Goal: Navigation & Orientation: Find specific page/section

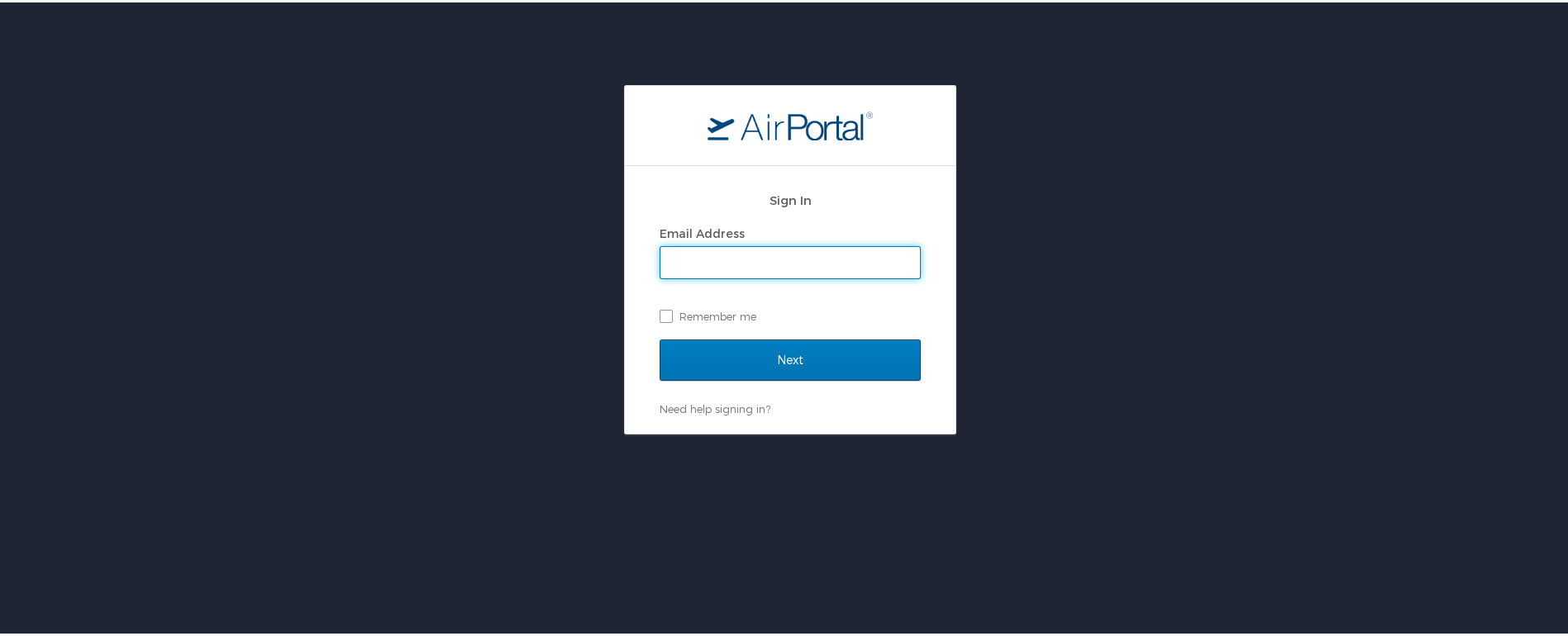
click at [713, 261] on input "Email Address" at bounding box center [790, 260] width 260 height 31
type input "christopher.ackerman@anser.org"
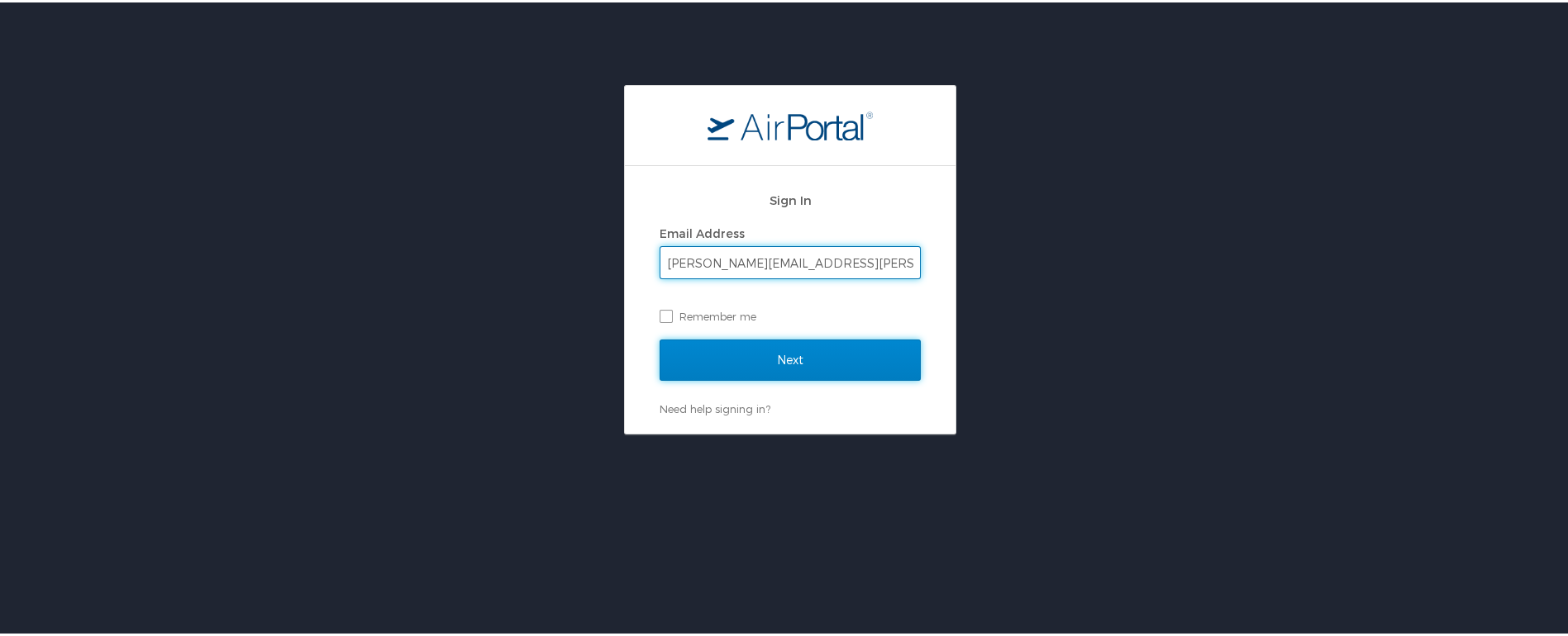
click at [749, 363] on input "Next" at bounding box center [790, 358] width 262 height 41
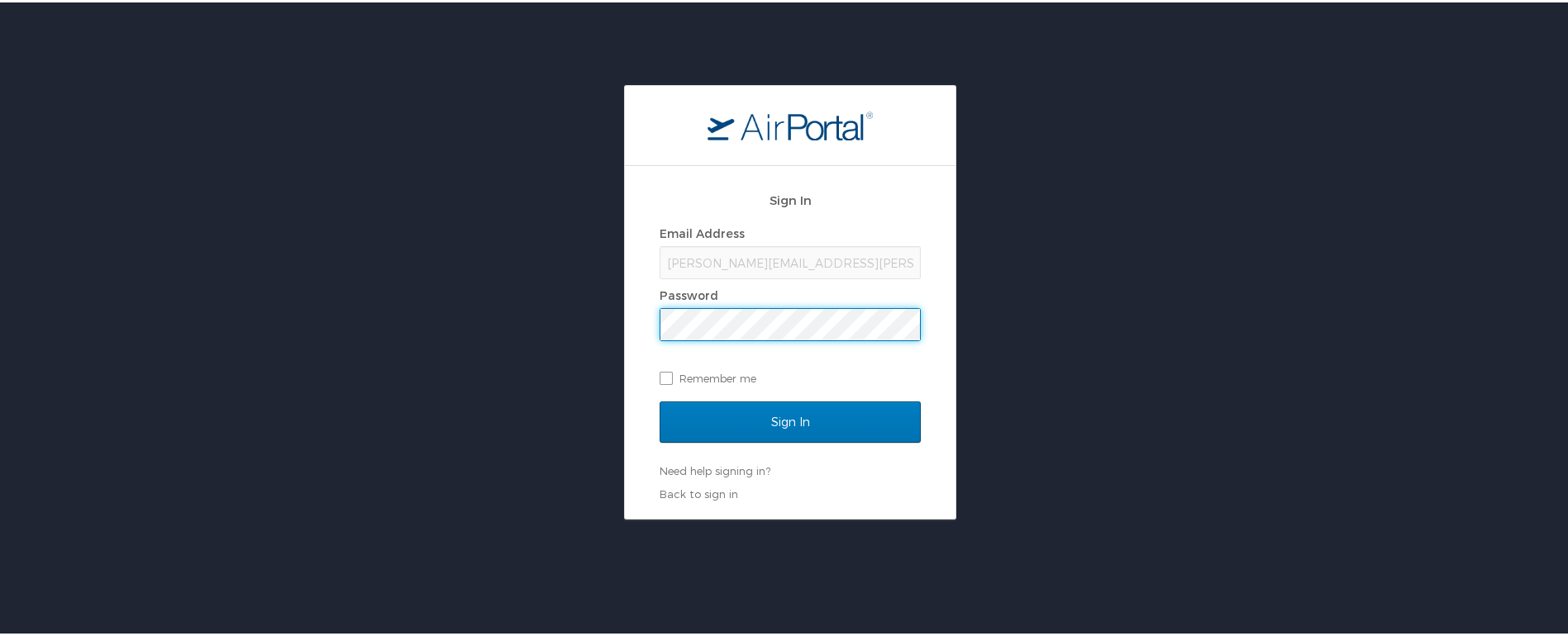
click at [660, 399] on input "Sign In" at bounding box center [790, 419] width 262 height 41
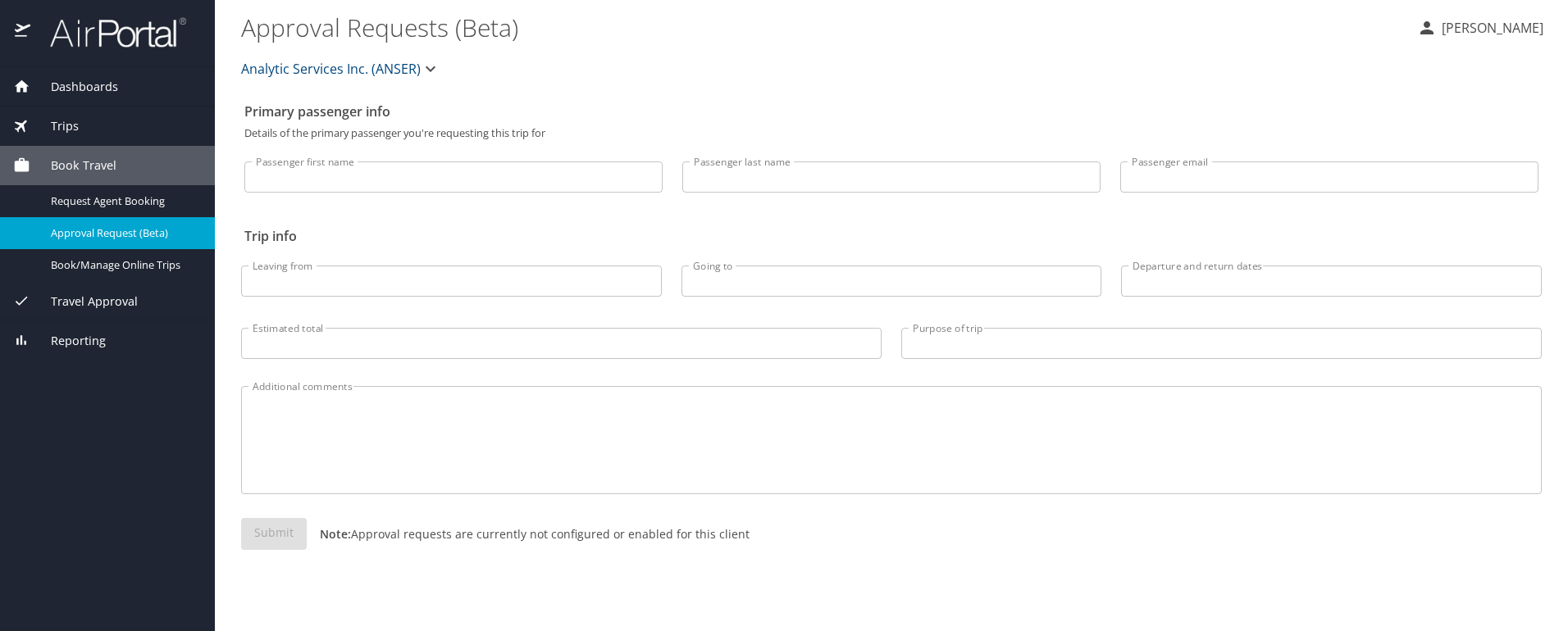
click at [117, 95] on div "Dashboards" at bounding box center [107, 86] width 188 height 18
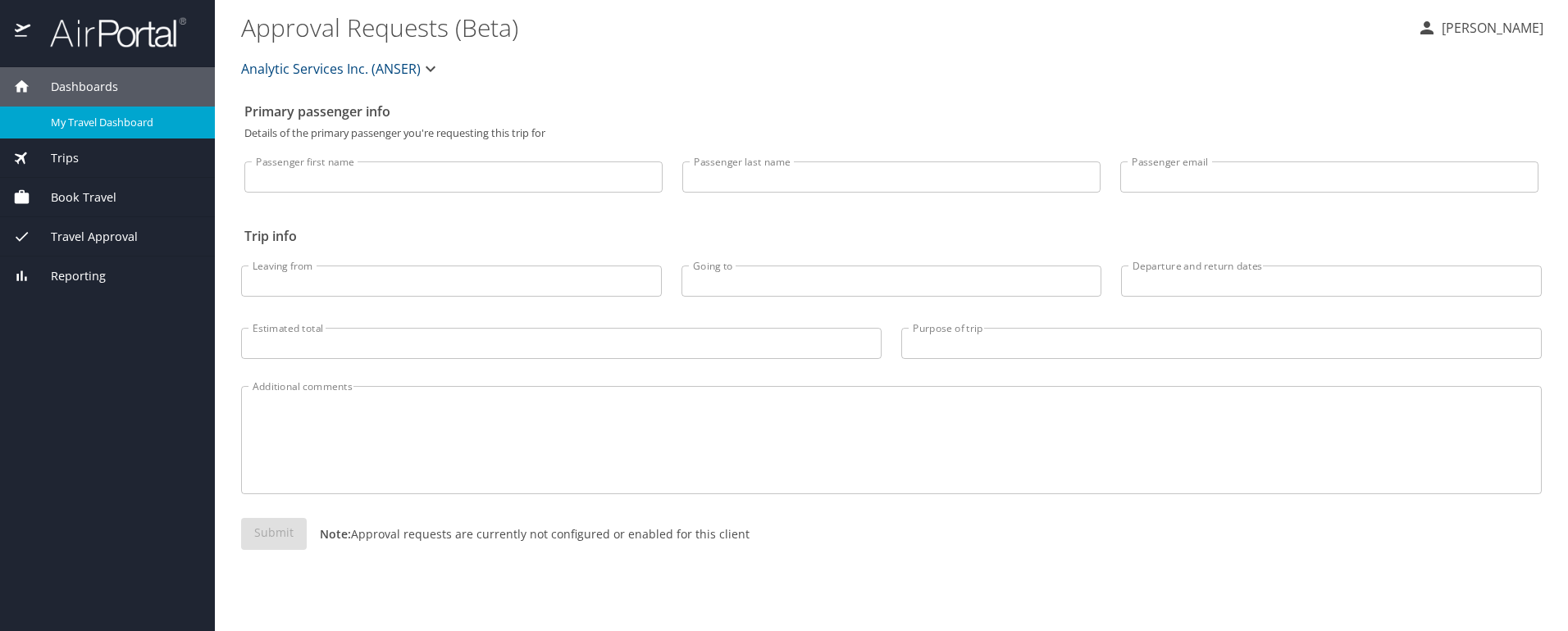
click at [111, 113] on div "My Travel Dashboard" at bounding box center [107, 122] width 188 height 19
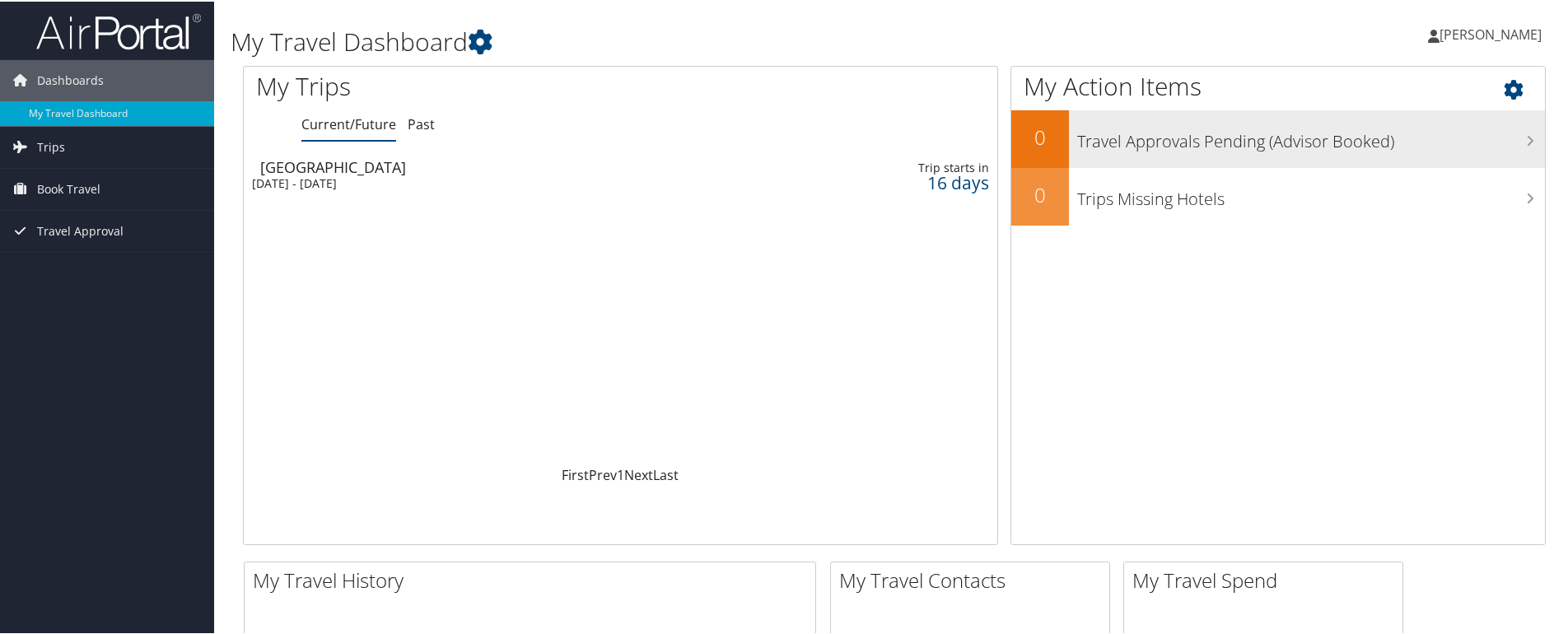
click at [1504, 137] on h3 "Travel Approvals Pending (Advisor Booked)" at bounding box center [1311, 136] width 468 height 31
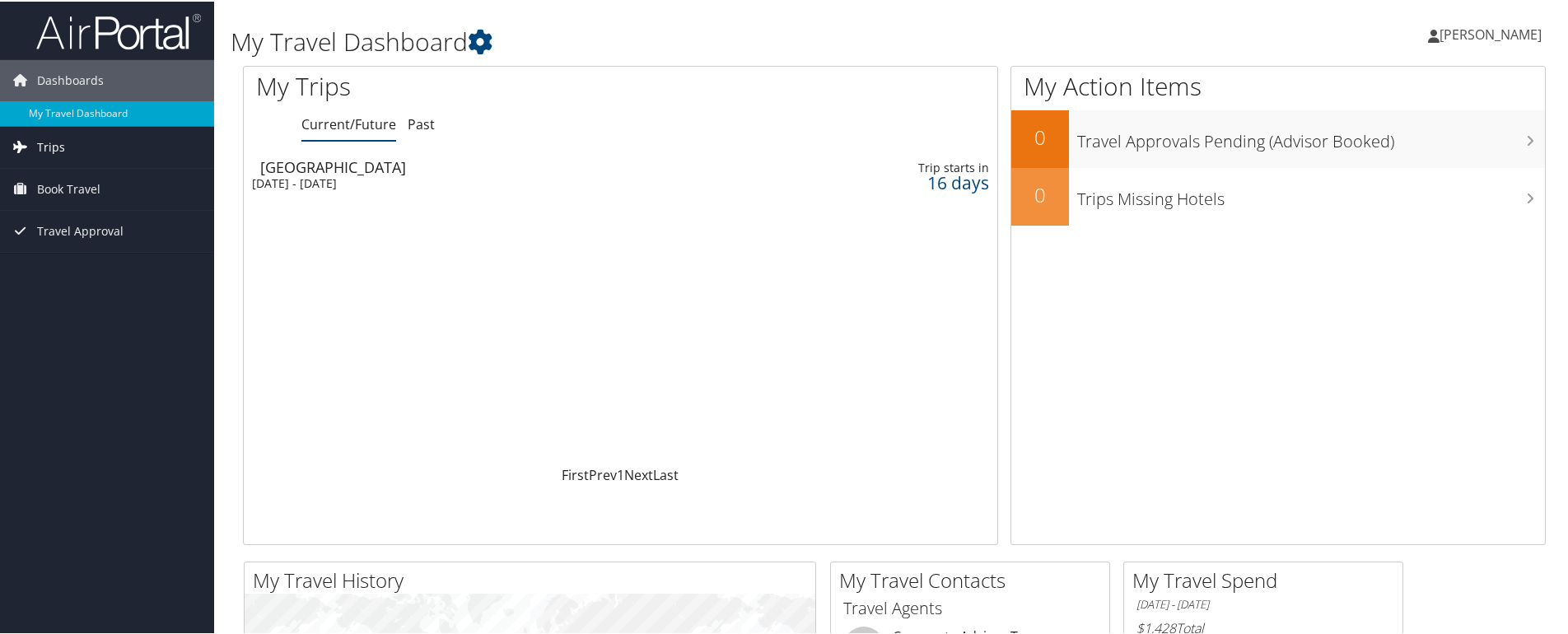
click at [62, 138] on span "Trips" at bounding box center [51, 146] width 28 height 41
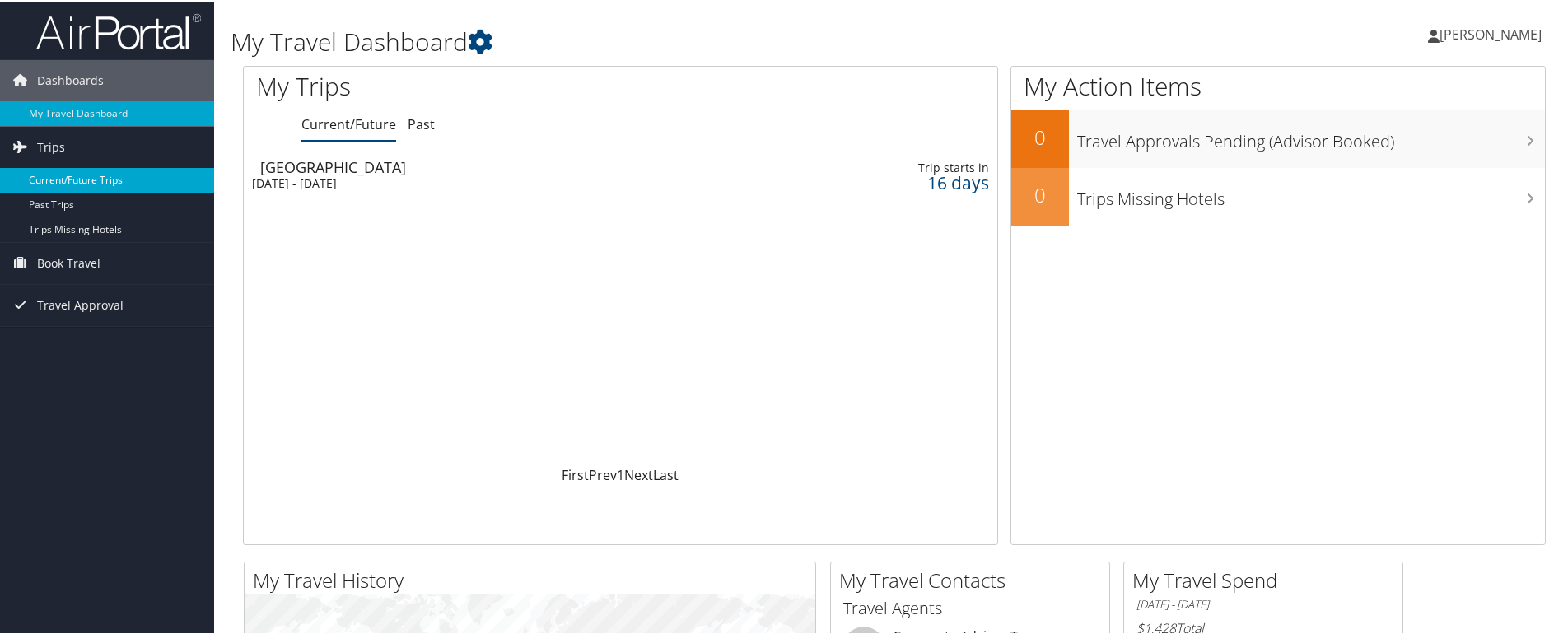
click at [92, 184] on link "Current/Future Trips" at bounding box center [107, 178] width 214 height 25
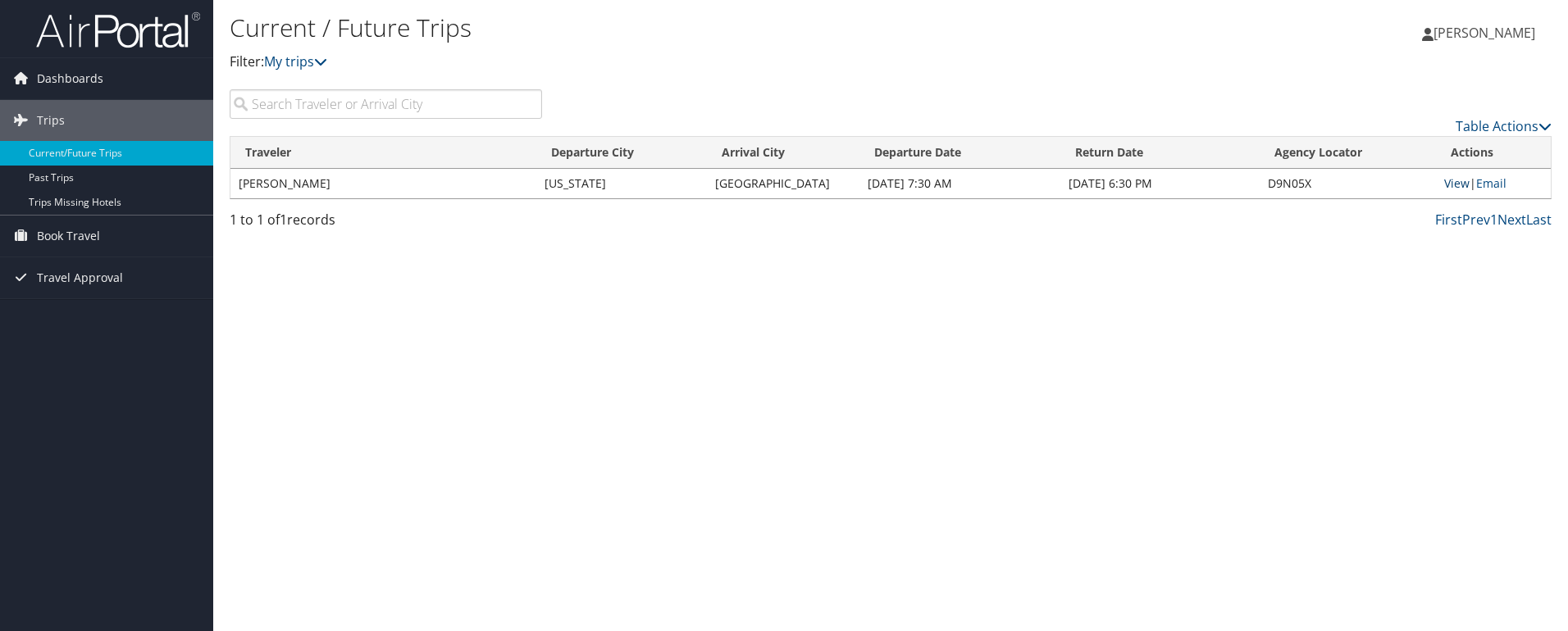
click at [1452, 183] on link "View" at bounding box center [1457, 183] width 26 height 15
click at [82, 76] on span "Dashboards" at bounding box center [70, 79] width 67 height 41
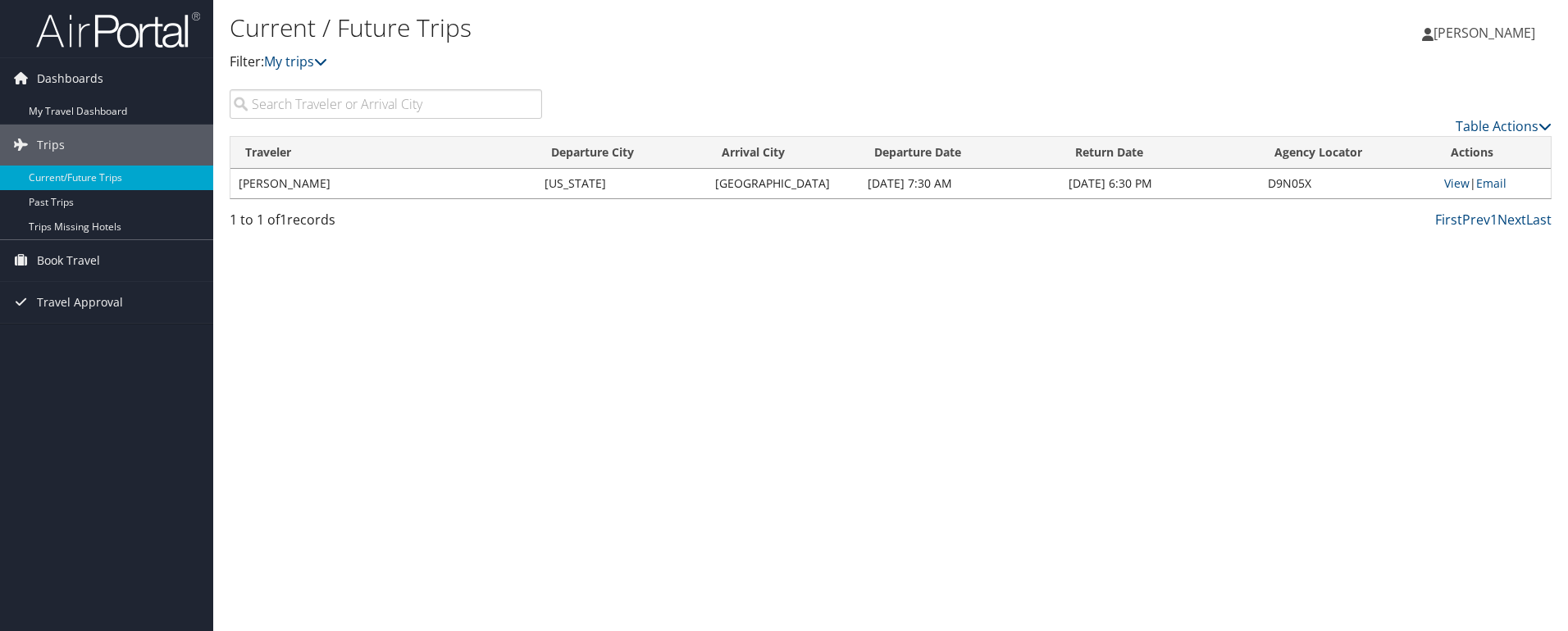
click at [106, 43] on img at bounding box center [117, 29] width 164 height 39
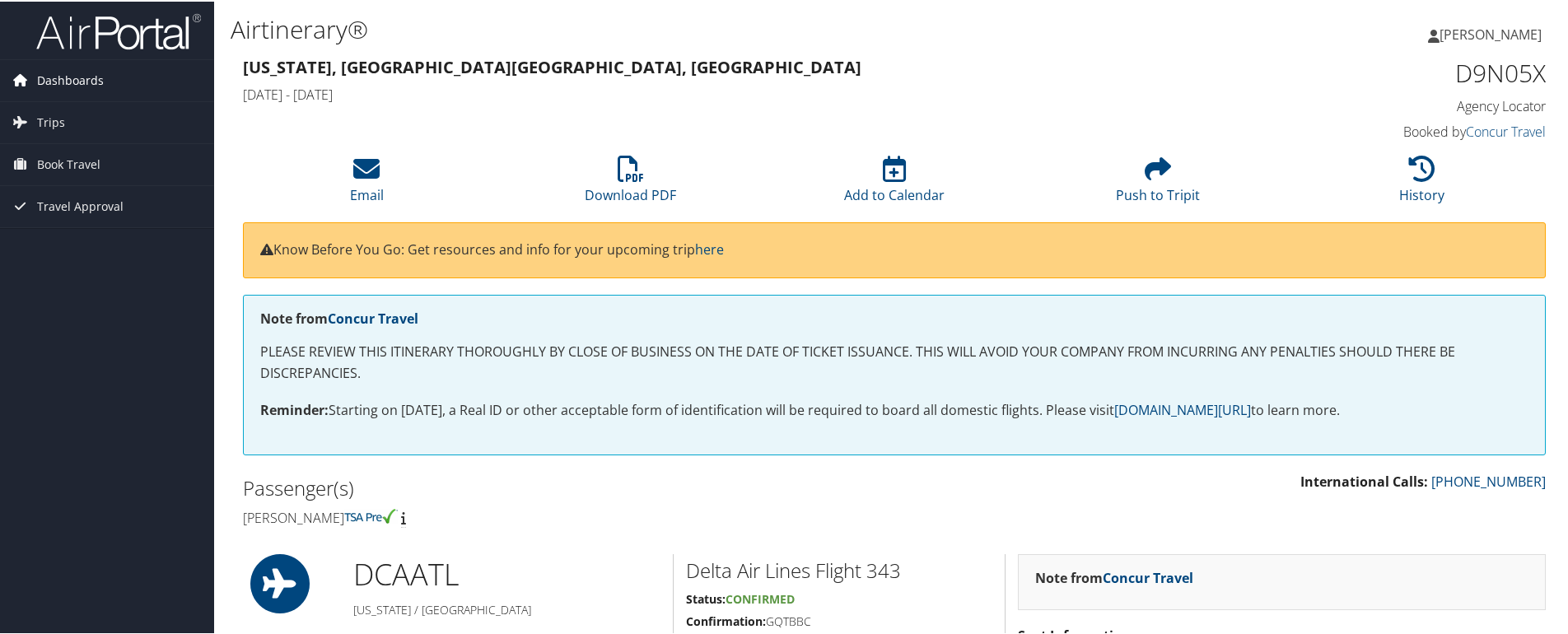
click at [67, 71] on span "Dashboards" at bounding box center [71, 79] width 67 height 41
click at [1466, 33] on span "[PERSON_NAME]" at bounding box center [1491, 33] width 102 height 18
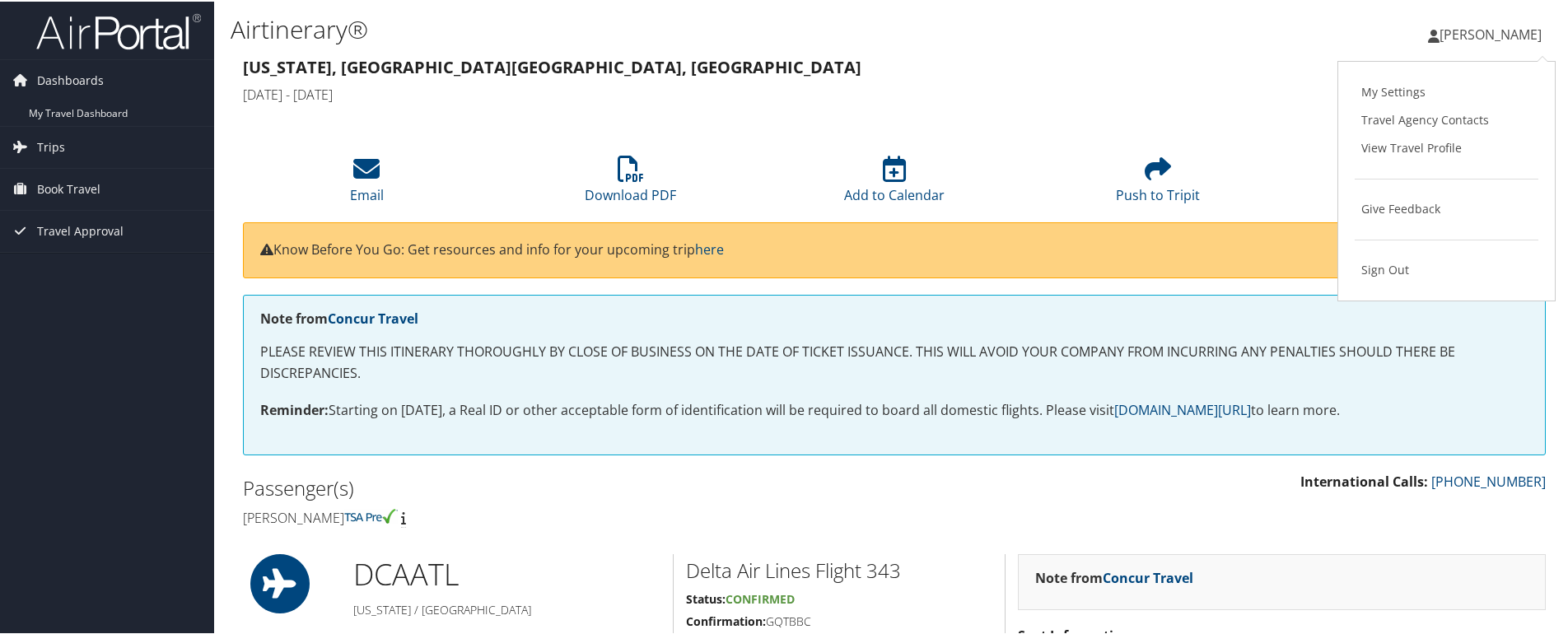
click at [1020, 89] on h4 "[DATE] - [DATE]" at bounding box center [728, 93] width 971 height 18
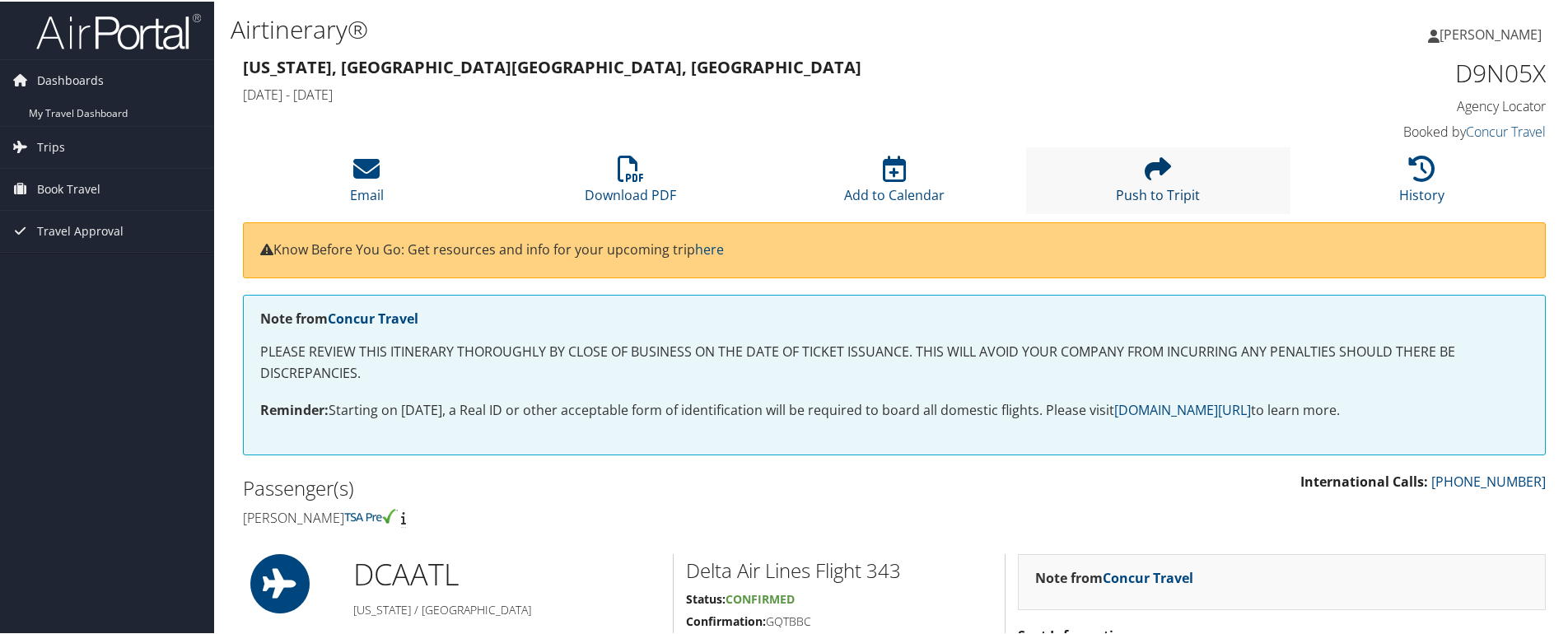
click at [1153, 175] on icon at bounding box center [1158, 167] width 27 height 27
click at [718, 253] on link "here" at bounding box center [710, 248] width 29 height 18
click at [85, 77] on span "Dashboards" at bounding box center [71, 79] width 67 height 41
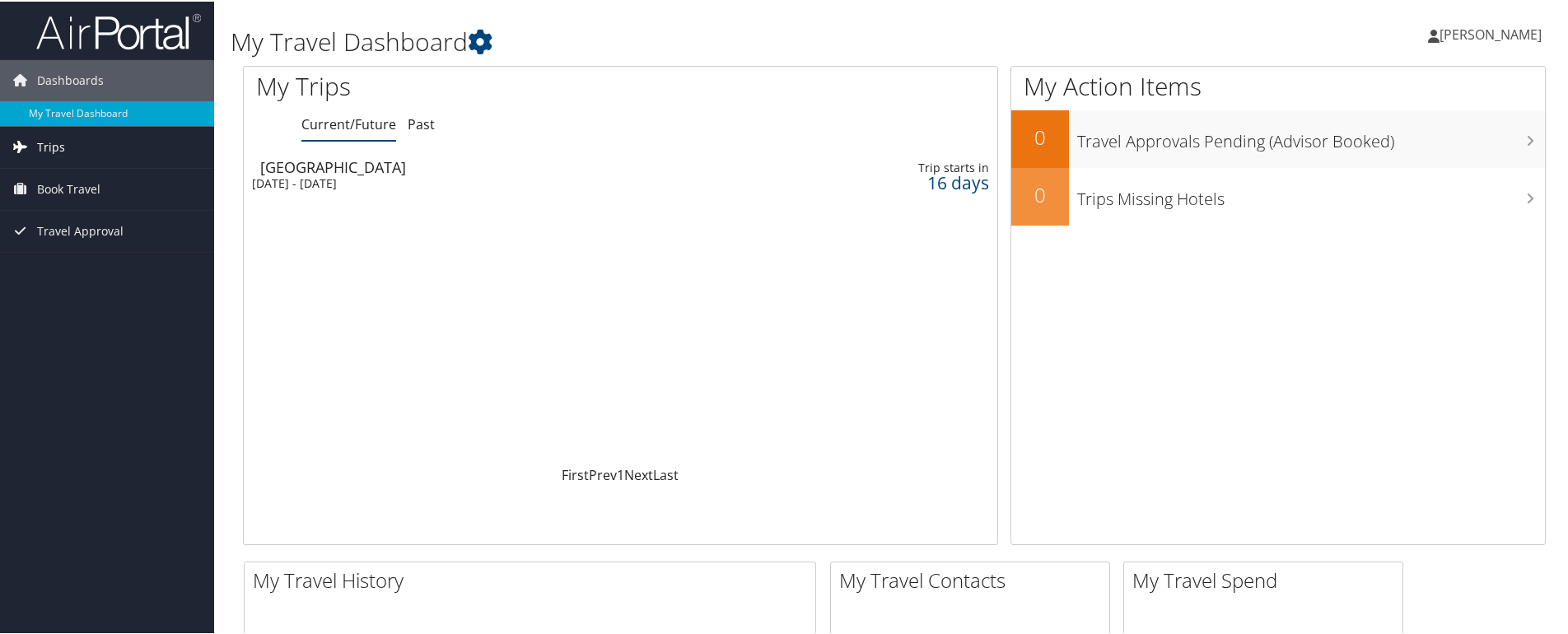
click at [60, 146] on span "Trips" at bounding box center [51, 146] width 28 height 41
click at [92, 262] on span "Book Travel" at bounding box center [69, 262] width 64 height 41
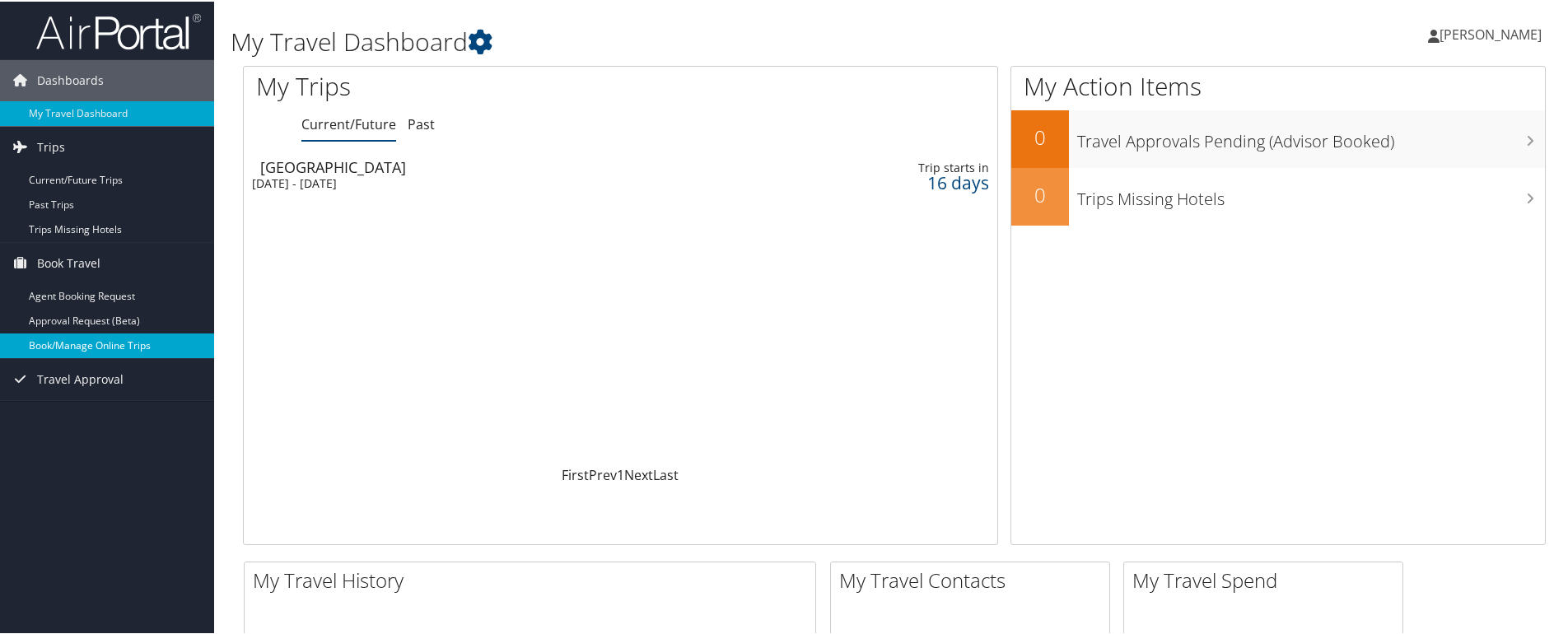
click at [106, 344] on link "Book/Manage Online Trips" at bounding box center [107, 344] width 214 height 25
